Goal: Transaction & Acquisition: Obtain resource

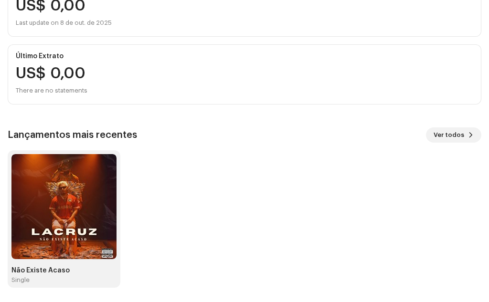
scroll to position [162, 0]
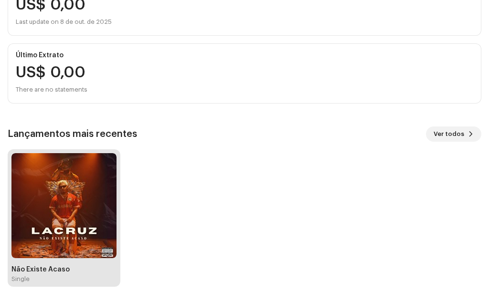
click at [90, 251] on img at bounding box center [63, 205] width 105 height 105
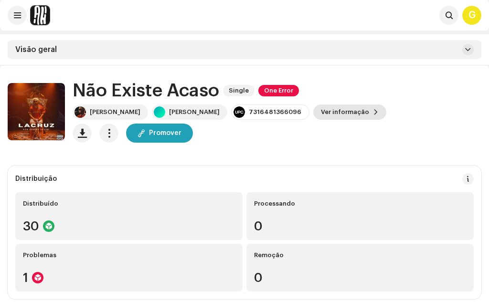
click at [349, 117] on span "Ver informação" at bounding box center [345, 112] width 48 height 19
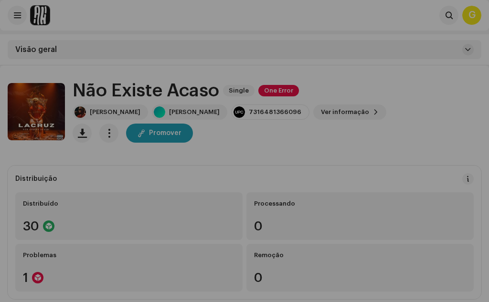
click at [406, 69] on div "Não Existe Acaso 3043176 Metadata Distribuição Linguagem de Meta-Dados [DEMOGRA…" at bounding box center [244, 151] width 489 height 302
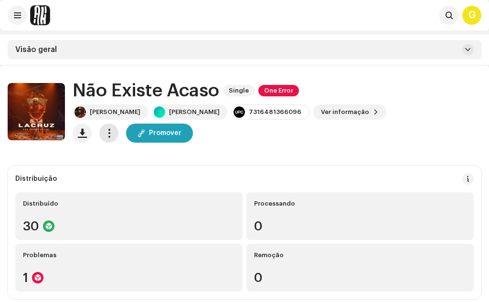
click at [110, 137] on span "button" at bounding box center [108, 133] width 9 height 8
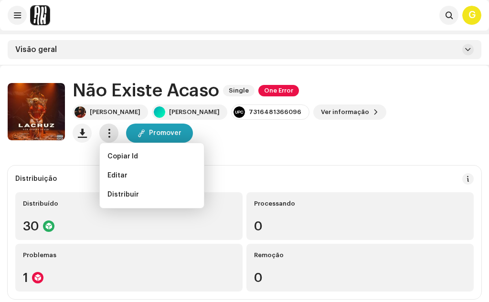
click at [111, 130] on span "button" at bounding box center [108, 133] width 9 height 8
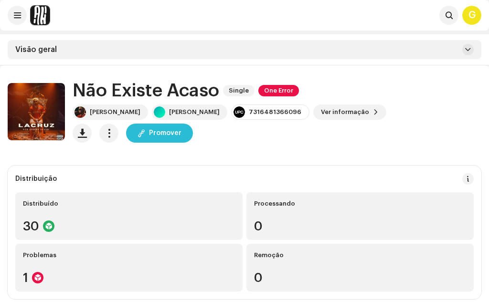
click at [173, 129] on span "Promover" at bounding box center [165, 133] width 32 height 19
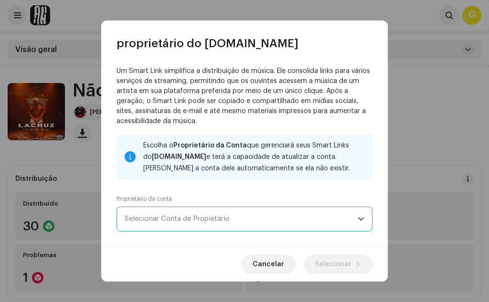
click at [334, 223] on span "Selecionar Conta de Propietário" at bounding box center [241, 219] width 233 height 24
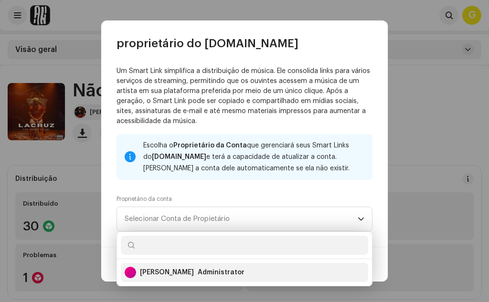
click at [241, 275] on div "[PERSON_NAME] Administrator" at bounding box center [245, 272] width 240 height 23
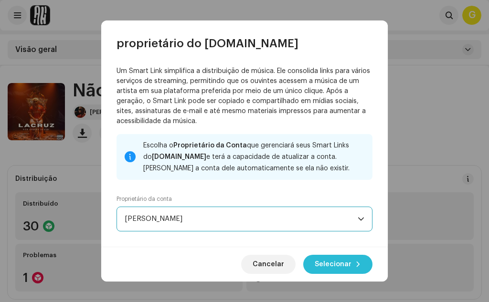
click at [336, 264] on span "Selecionar" at bounding box center [332, 264] width 37 height 19
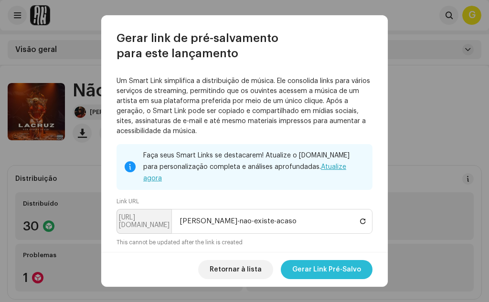
click at [327, 271] on span "Gerar Link Pré-Salvo" at bounding box center [326, 269] width 69 height 19
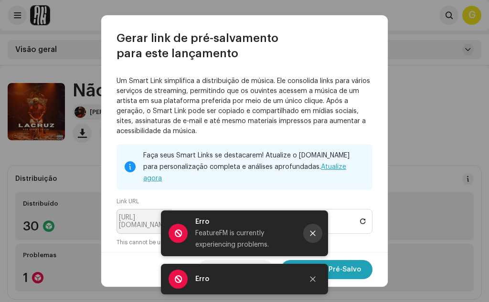
click at [315, 229] on button "Close" at bounding box center [312, 233] width 19 height 19
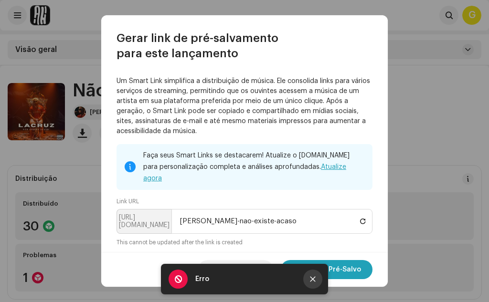
click at [309, 280] on icon "Close" at bounding box center [312, 279] width 7 height 7
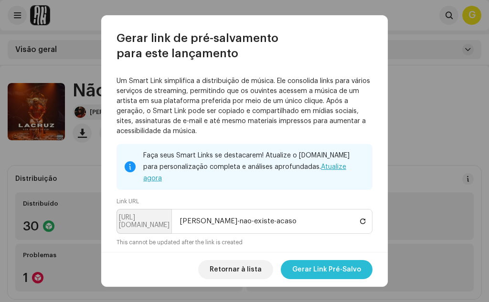
click at [319, 272] on span "Gerar Link Pré-Salvo" at bounding box center [326, 269] width 69 height 19
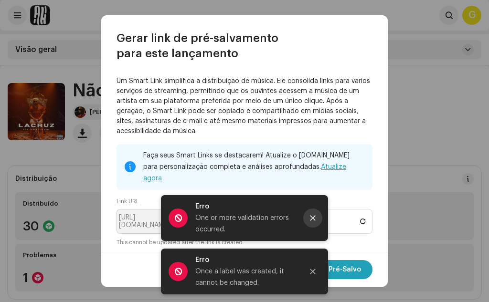
click at [314, 221] on icon "Close" at bounding box center [312, 218] width 7 height 7
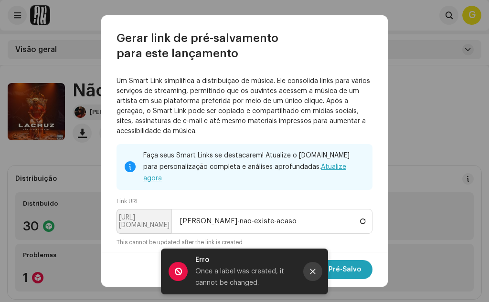
click at [319, 265] on button "Close" at bounding box center [312, 271] width 19 height 19
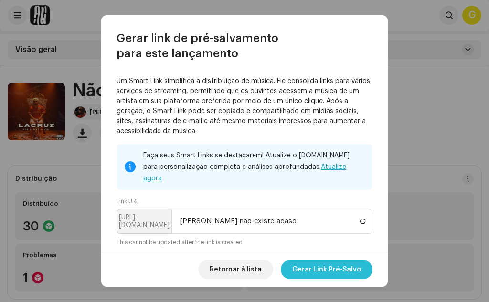
click at [358, 272] on span "Gerar Link Pré-Salvo" at bounding box center [326, 269] width 69 height 19
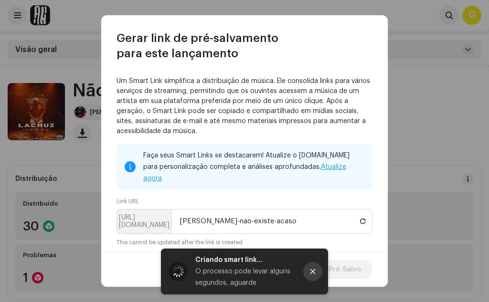
click at [316, 270] on button "Close" at bounding box center [312, 271] width 19 height 19
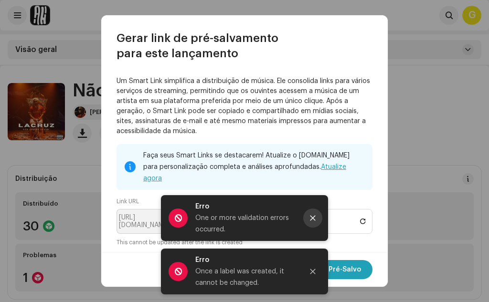
click at [312, 217] on icon "Close" at bounding box center [312, 218] width 5 height 5
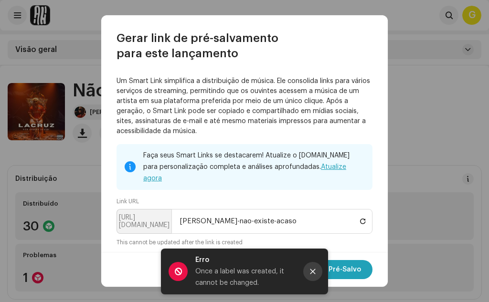
click at [312, 277] on button "Close" at bounding box center [312, 271] width 19 height 19
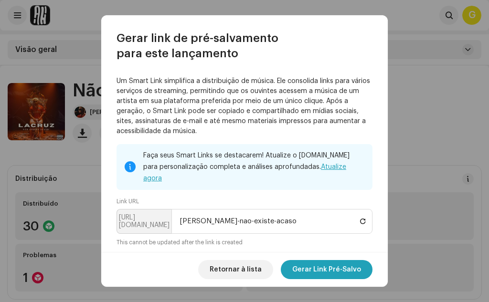
click at [336, 168] on link "Atualize agora" at bounding box center [244, 173] width 203 height 18
click at [315, 273] on span "Gerar Link Pré-Salvo" at bounding box center [326, 269] width 69 height 19
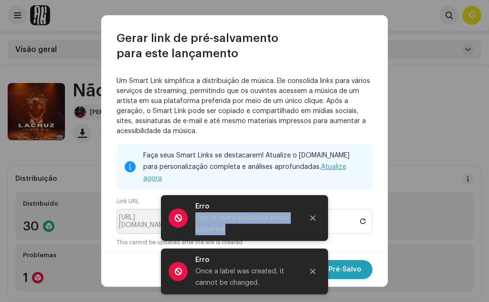
drag, startPoint x: 260, startPoint y: 228, endPoint x: 197, endPoint y: 222, distance: 63.7
click at [197, 222] on div "One or more validation errors occurred." at bounding box center [245, 223] width 100 height 23
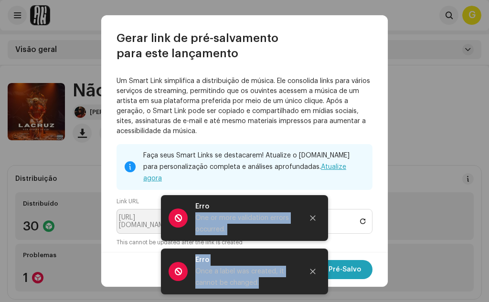
drag, startPoint x: 258, startPoint y: 282, endPoint x: 191, endPoint y: 220, distance: 91.2
click at [191, 220] on p-toast "Erro One or more validation errors occurred. Erro Once a label was created, it …" at bounding box center [244, 248] width 167 height 107
copy p-toast "One or more validation errors occurred. Erro Once a label was created, it canno…"
click at [312, 220] on icon "Close" at bounding box center [312, 218] width 7 height 7
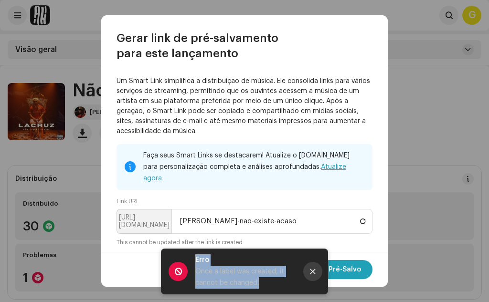
click at [315, 271] on icon "Close" at bounding box center [312, 271] width 7 height 7
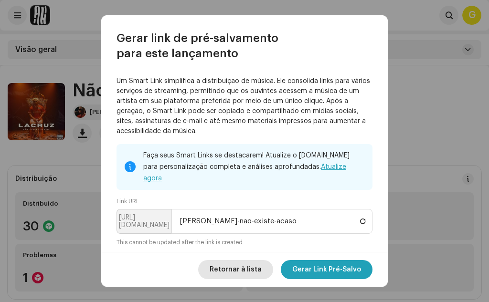
click at [255, 271] on span "Retornar à lista" at bounding box center [235, 269] width 52 height 19
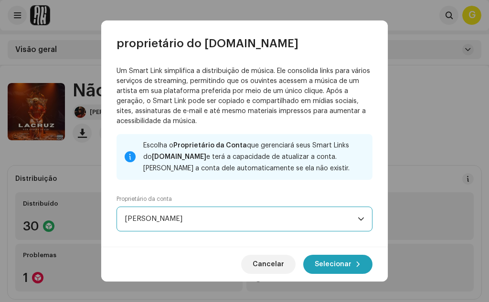
click at [229, 219] on span "[PERSON_NAME]" at bounding box center [241, 219] width 233 height 24
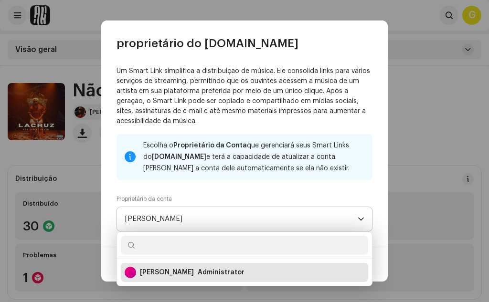
click at [229, 219] on span "[PERSON_NAME]" at bounding box center [241, 219] width 233 height 24
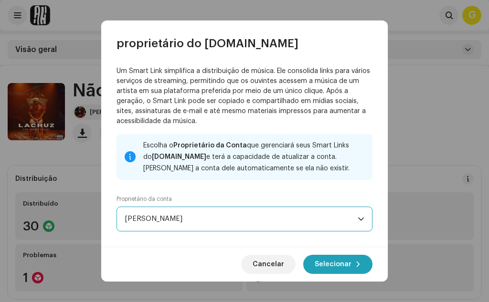
click at [229, 219] on span "[PERSON_NAME]" at bounding box center [241, 219] width 233 height 24
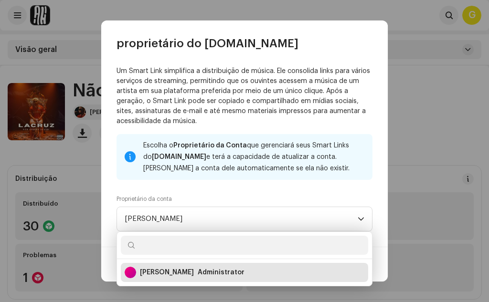
click at [205, 271] on div "Administrator" at bounding box center [221, 273] width 47 height 10
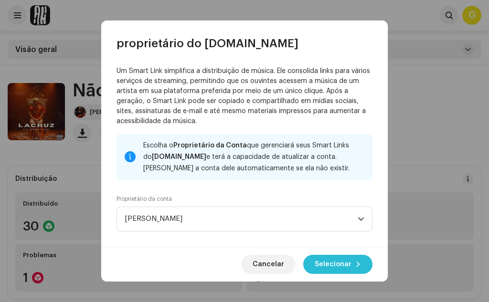
click at [320, 267] on span "Selecionar" at bounding box center [332, 264] width 37 height 19
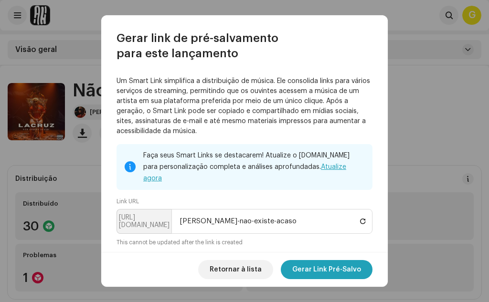
click at [320, 267] on span "Gerar Link Pré-Salvo" at bounding box center [326, 269] width 69 height 19
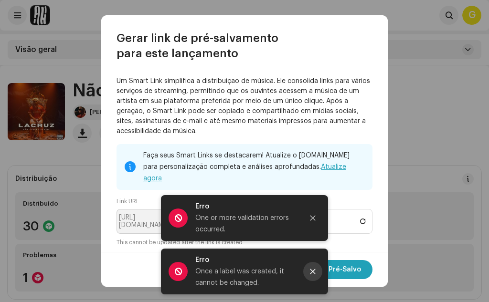
click at [312, 271] on icon "Close" at bounding box center [312, 271] width 5 height 5
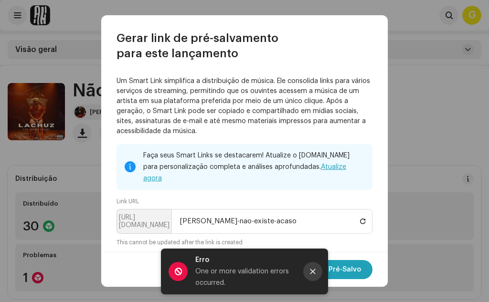
click at [314, 272] on icon "Close" at bounding box center [312, 271] width 7 height 7
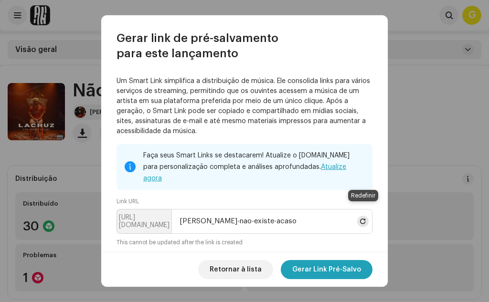
click at [358, 216] on button at bounding box center [362, 221] width 11 height 11
click at [363, 218] on span at bounding box center [363, 222] width 6 height 8
click at [364, 218] on span at bounding box center [363, 222] width 6 height 8
click at [255, 272] on span "Retornar à lista" at bounding box center [235, 269] width 52 height 19
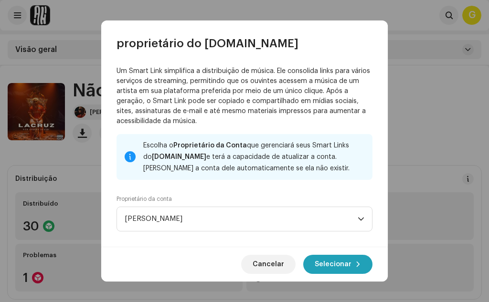
click at [283, 254] on div "Cancelar Selecionar" at bounding box center [244, 264] width 286 height 35
click at [277, 257] on span "Cancelar" at bounding box center [267, 264] width 31 height 19
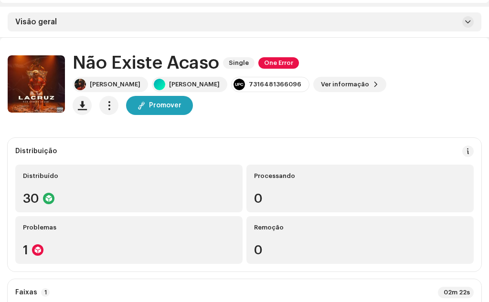
scroll to position [48, 0]
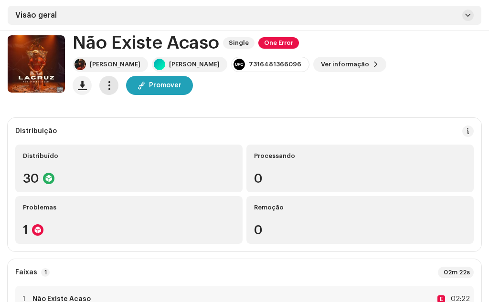
click at [108, 87] on span "button" at bounding box center [108, 86] width 9 height 8
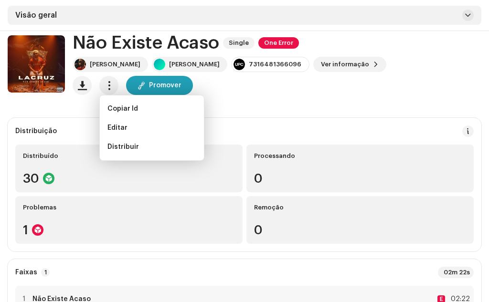
drag, startPoint x: 136, startPoint y: 147, endPoint x: 363, endPoint y: 134, distance: 226.6
click at [363, 134] on div "Distribuição" at bounding box center [244, 130] width 458 height 11
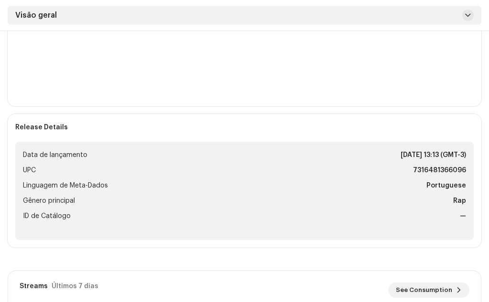
scroll to position [382, 0]
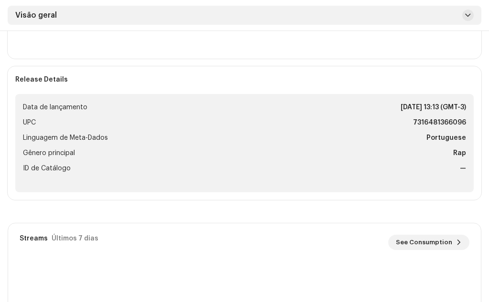
click at [461, 166] on strong "—" at bounding box center [462, 168] width 6 height 11
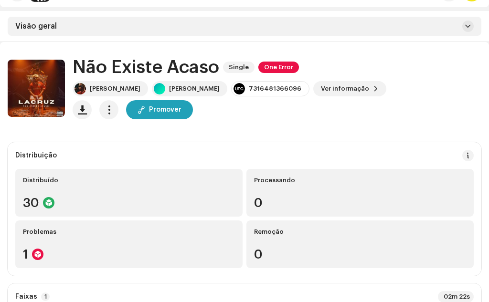
scroll to position [0, 0]
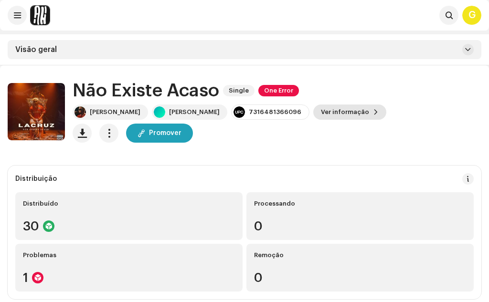
click at [365, 113] on span "Ver informação" at bounding box center [345, 112] width 48 height 19
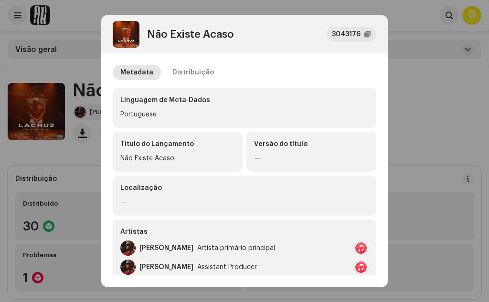
scroll to position [95, 0]
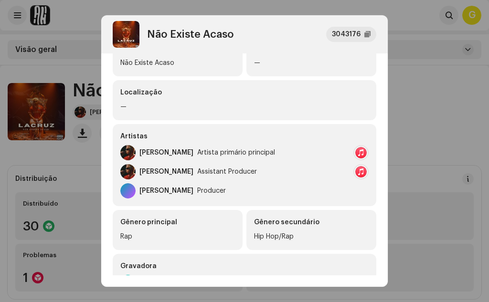
click at [374, 73] on div "Versão do título —" at bounding box center [311, 56] width 130 height 40
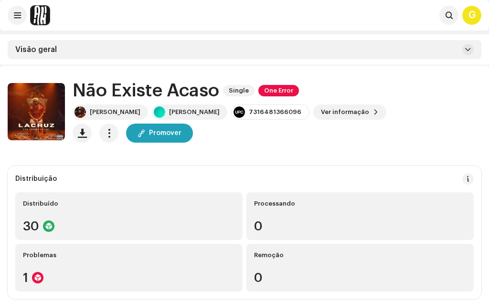
click at [398, 75] on div "Não Existe Acaso 3043176 Metadata Distribuição Linguagem de Meta-Dados [DEMOGRA…" at bounding box center [244, 151] width 489 height 302
click at [472, 47] on button at bounding box center [467, 49] width 11 height 11
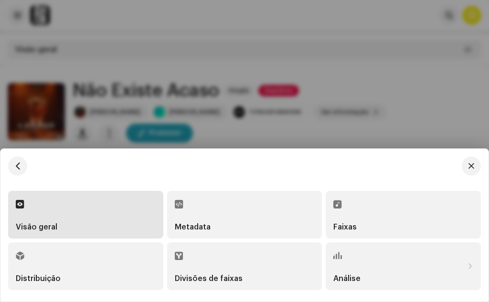
click at [349, 266] on div "Análise" at bounding box center [398, 266] width 130 height 32
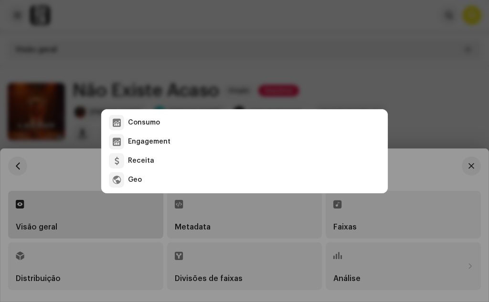
click at [233, 71] on div "Consumo Engagement Receita Geo" at bounding box center [244, 151] width 489 height 302
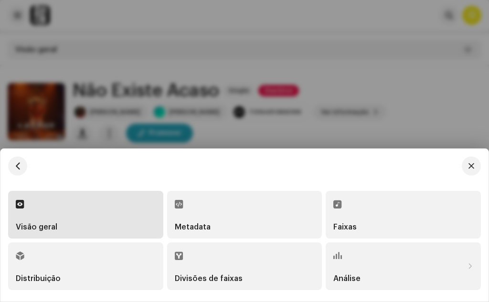
click at [295, 70] on div at bounding box center [244, 151] width 489 height 302
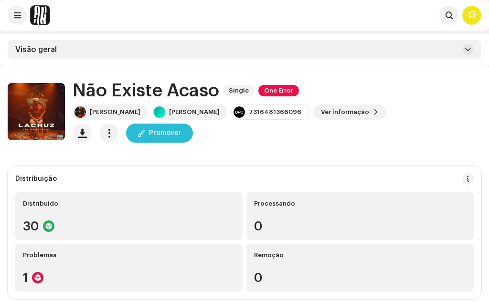
click at [137, 132] on button "Promover" at bounding box center [159, 133] width 67 height 19
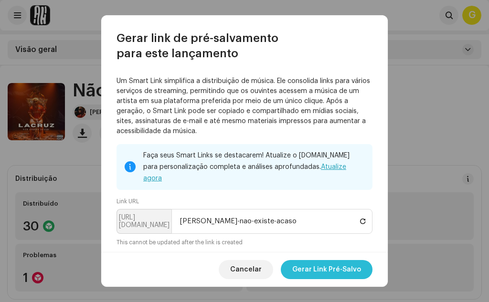
click at [294, 271] on button "Gerar Link Pré-Salvo" at bounding box center [327, 269] width 92 height 19
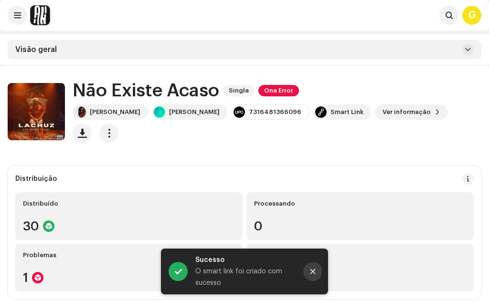
click at [311, 271] on icon "Close" at bounding box center [312, 271] width 7 height 7
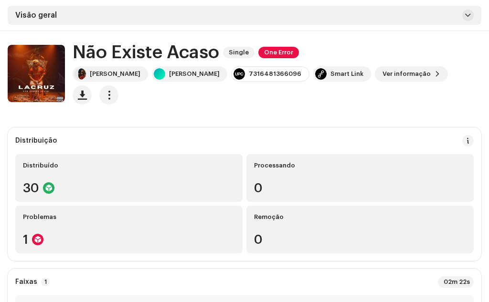
scroll to position [0, 0]
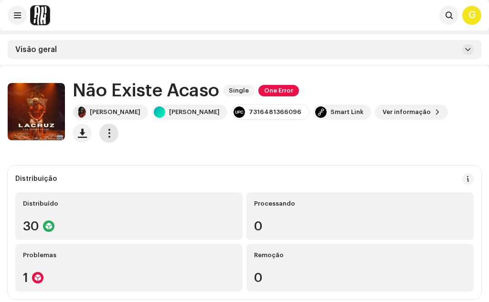
click at [111, 134] on span "button" at bounding box center [108, 133] width 9 height 8
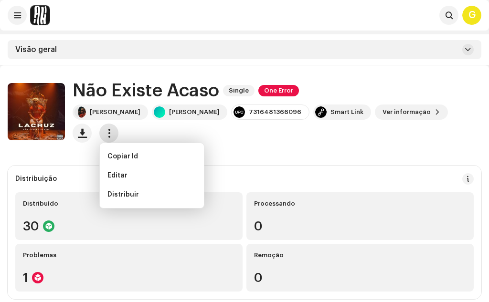
click at [111, 133] on span "button" at bounding box center [108, 133] width 9 height 8
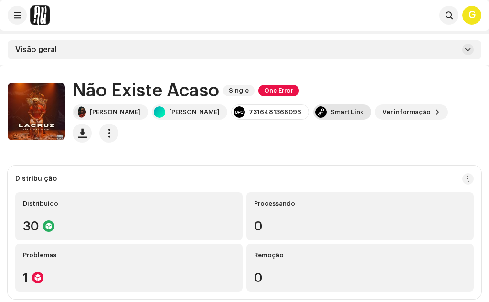
click at [334, 115] on div "Smart Link" at bounding box center [346, 112] width 33 height 8
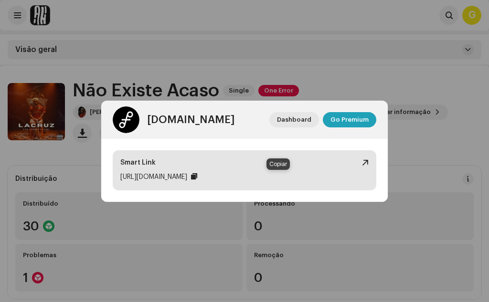
click at [197, 176] on div at bounding box center [194, 177] width 6 height 8
click at [197, 178] on div at bounding box center [194, 177] width 6 height 8
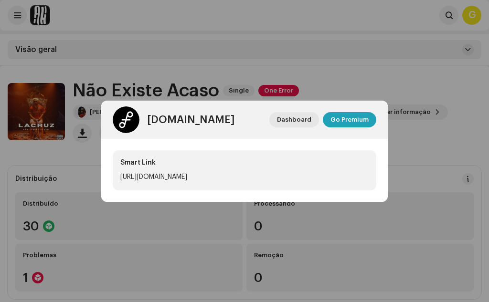
click at [330, 76] on div "[DOMAIN_NAME] Dashboard Go Premium Smart Link [URL][DOMAIN_NAME]" at bounding box center [244, 151] width 489 height 302
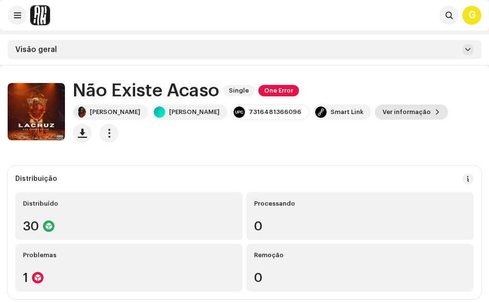
click at [398, 114] on span "Ver informação" at bounding box center [406, 112] width 48 height 19
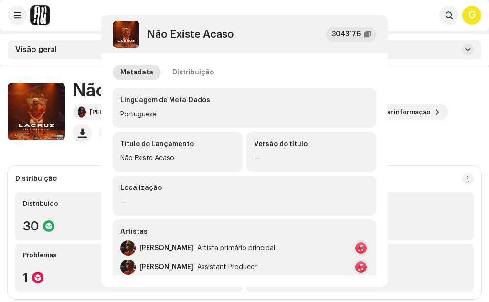
click at [408, 116] on div "Não Existe Acaso 3043176 Metadata Distribuição Linguagem de Meta-Dados [DEMOGRA…" at bounding box center [244, 151] width 489 height 302
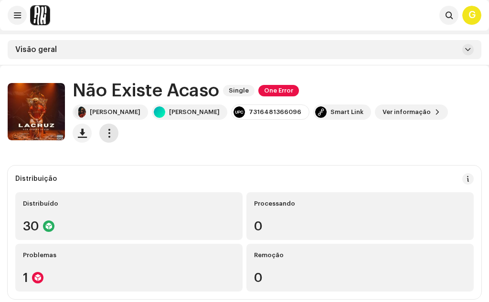
click at [111, 134] on span "button" at bounding box center [108, 133] width 9 height 8
